Goal: Information Seeking & Learning: Learn about a topic

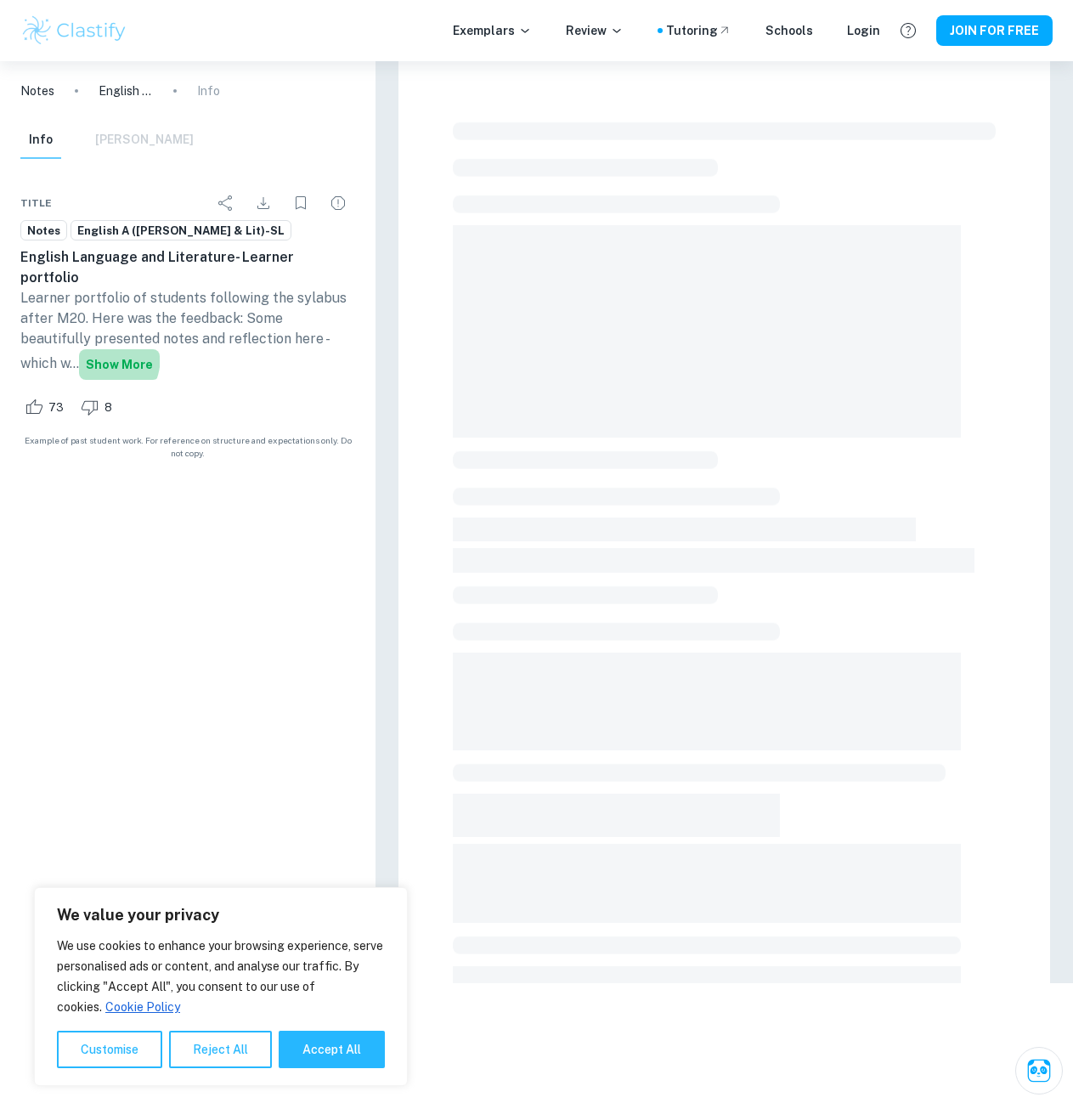
click at [79, 349] on button "Show more" at bounding box center [118, 365] width 81 height 31
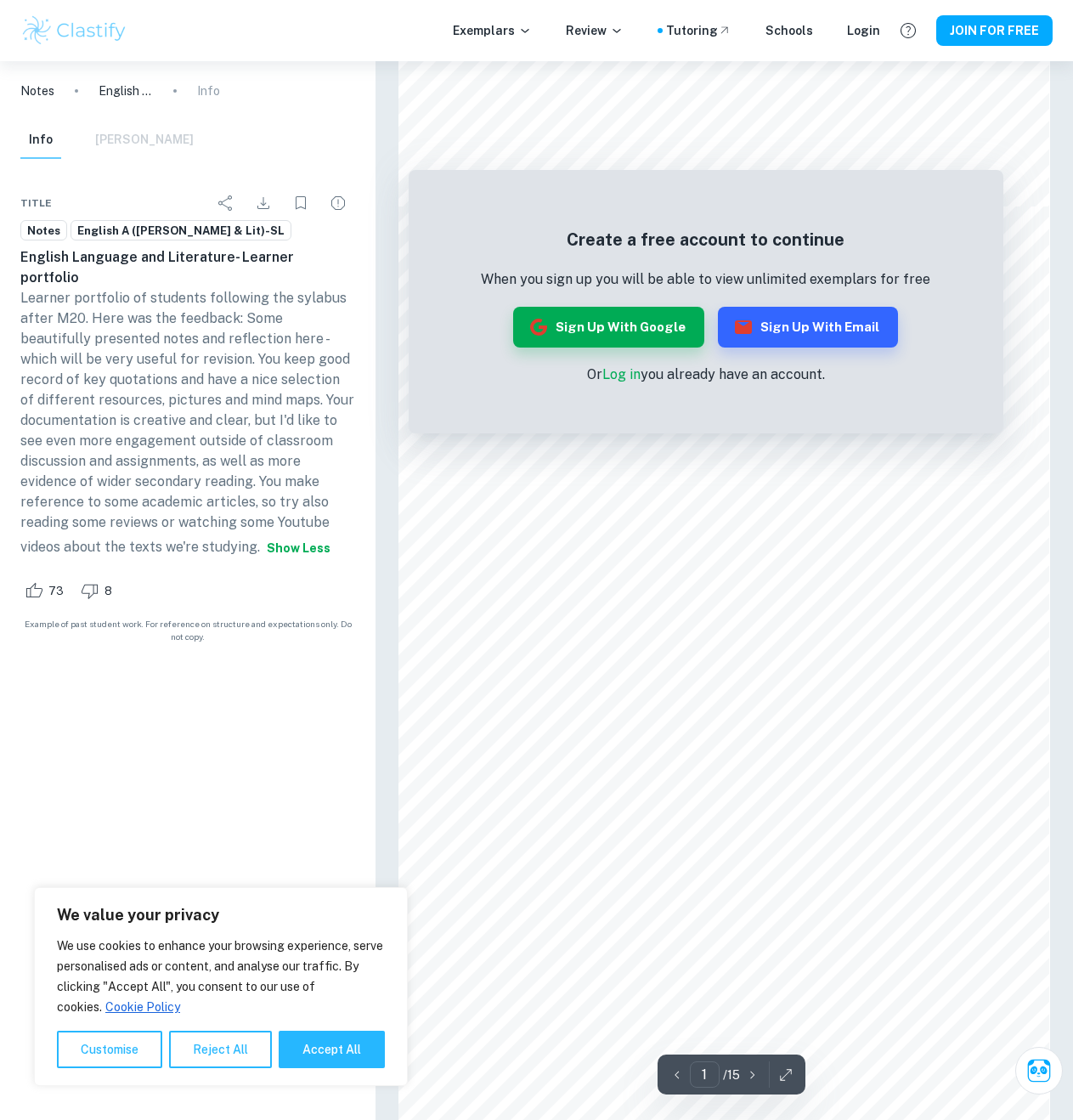
scroll to position [755, 0]
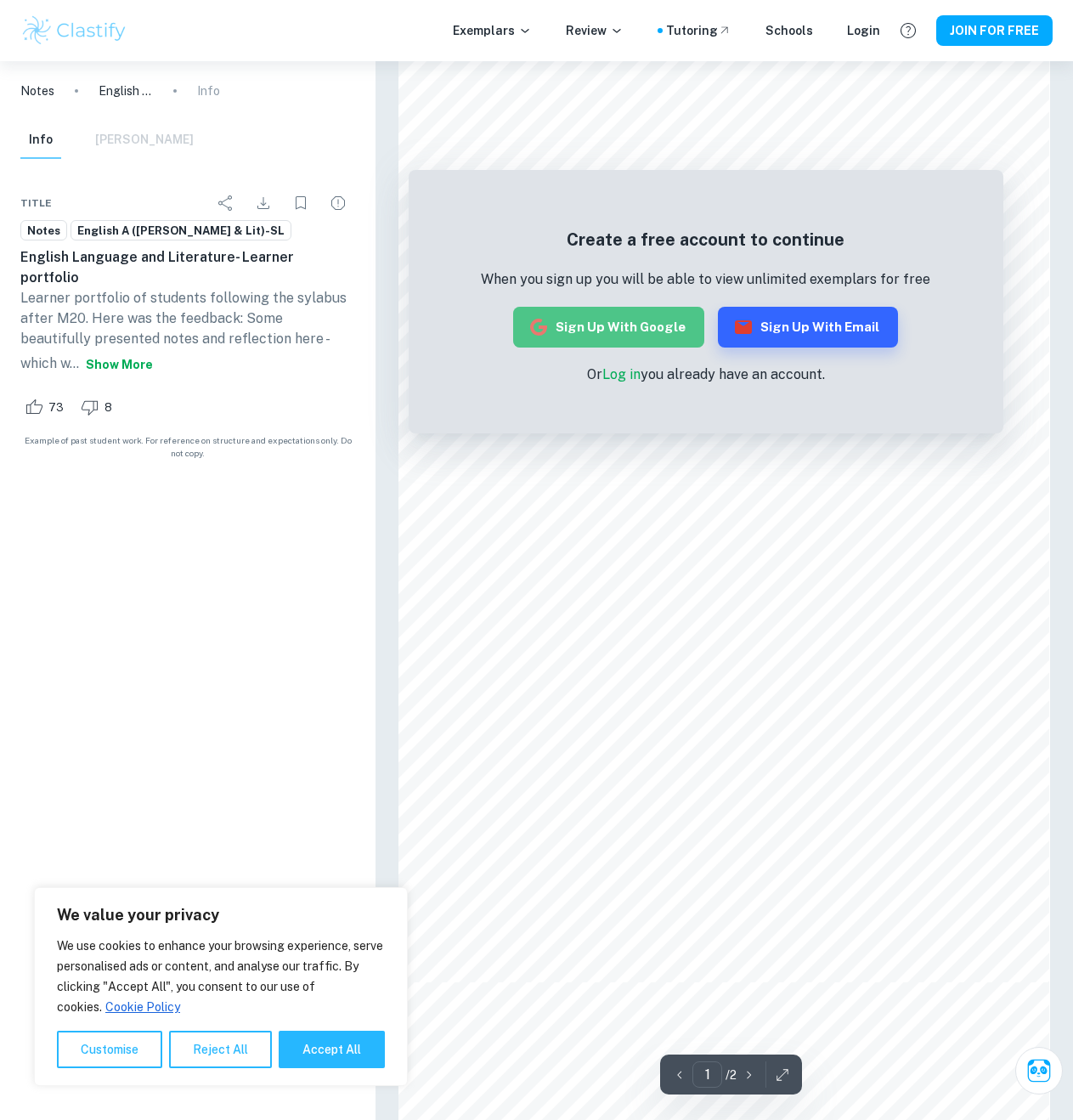
click at [663, 330] on button "Sign up with Google" at bounding box center [608, 327] width 191 height 41
